Goal: Task Accomplishment & Management: Manage account settings

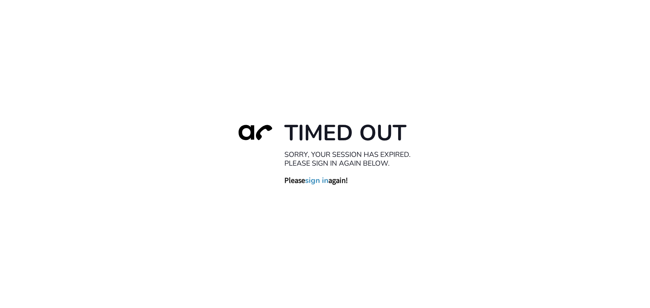
click at [318, 179] on link "sign in" at bounding box center [316, 180] width 23 height 9
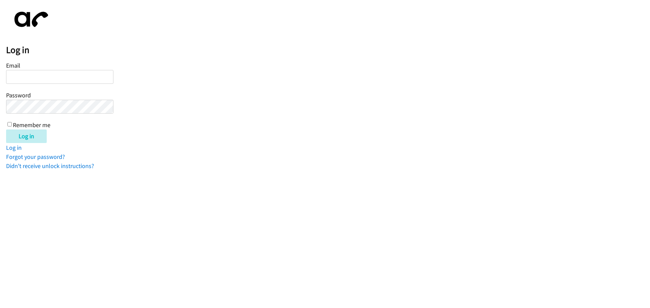
click at [26, 77] on input "Email" at bounding box center [59, 77] width 107 height 14
type input "[EMAIL_ADDRESS][DOMAIN_NAME]"
click at [6, 130] on input "Log in" at bounding box center [26, 137] width 41 height 14
